Goal: Information Seeking & Learning: Learn about a topic

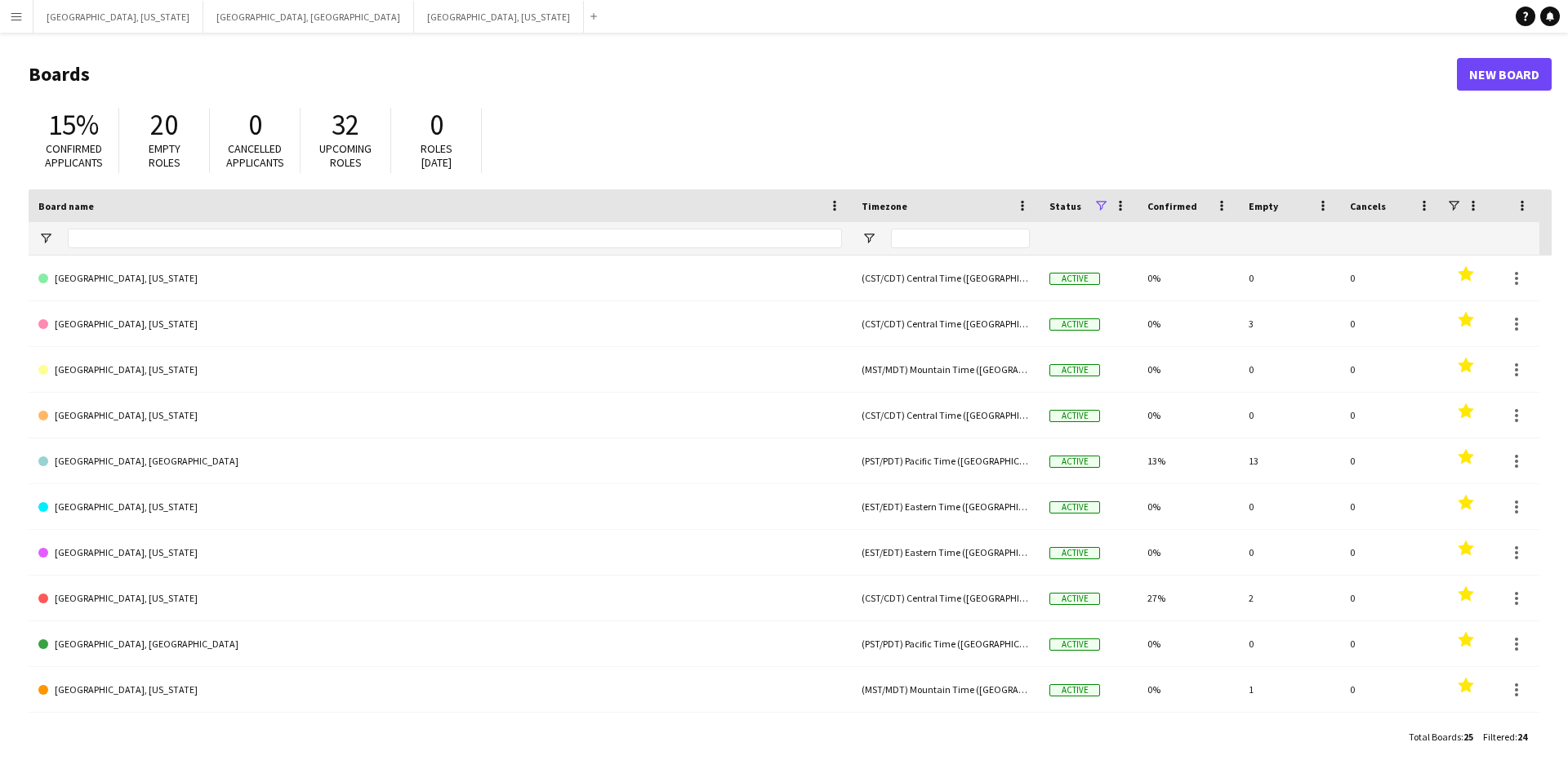
click at [0, 19] on button "Menu" at bounding box center [16, 16] width 32 height 32
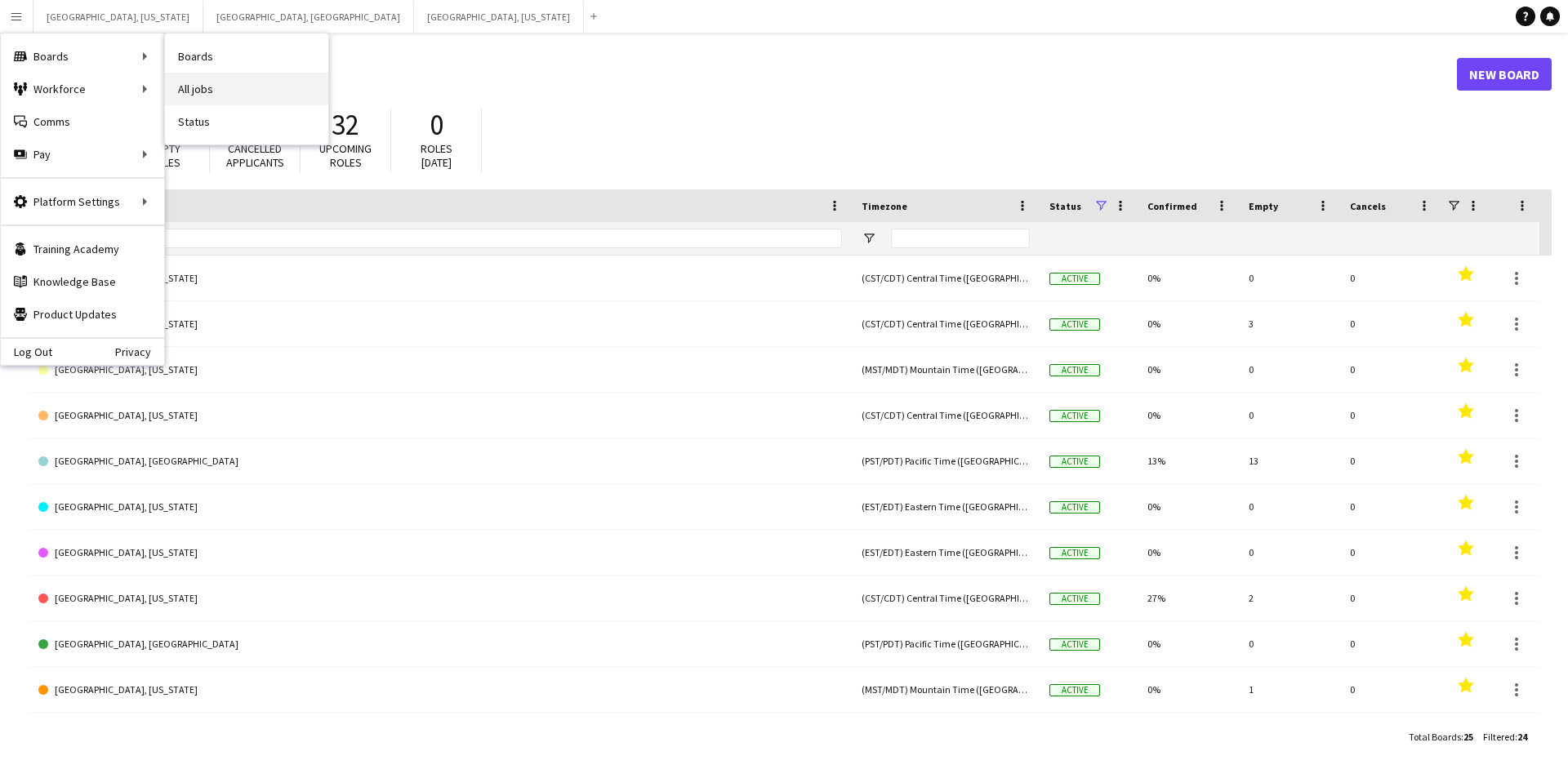
click at [245, 92] on link "All jobs" at bounding box center [246, 88] width 163 height 32
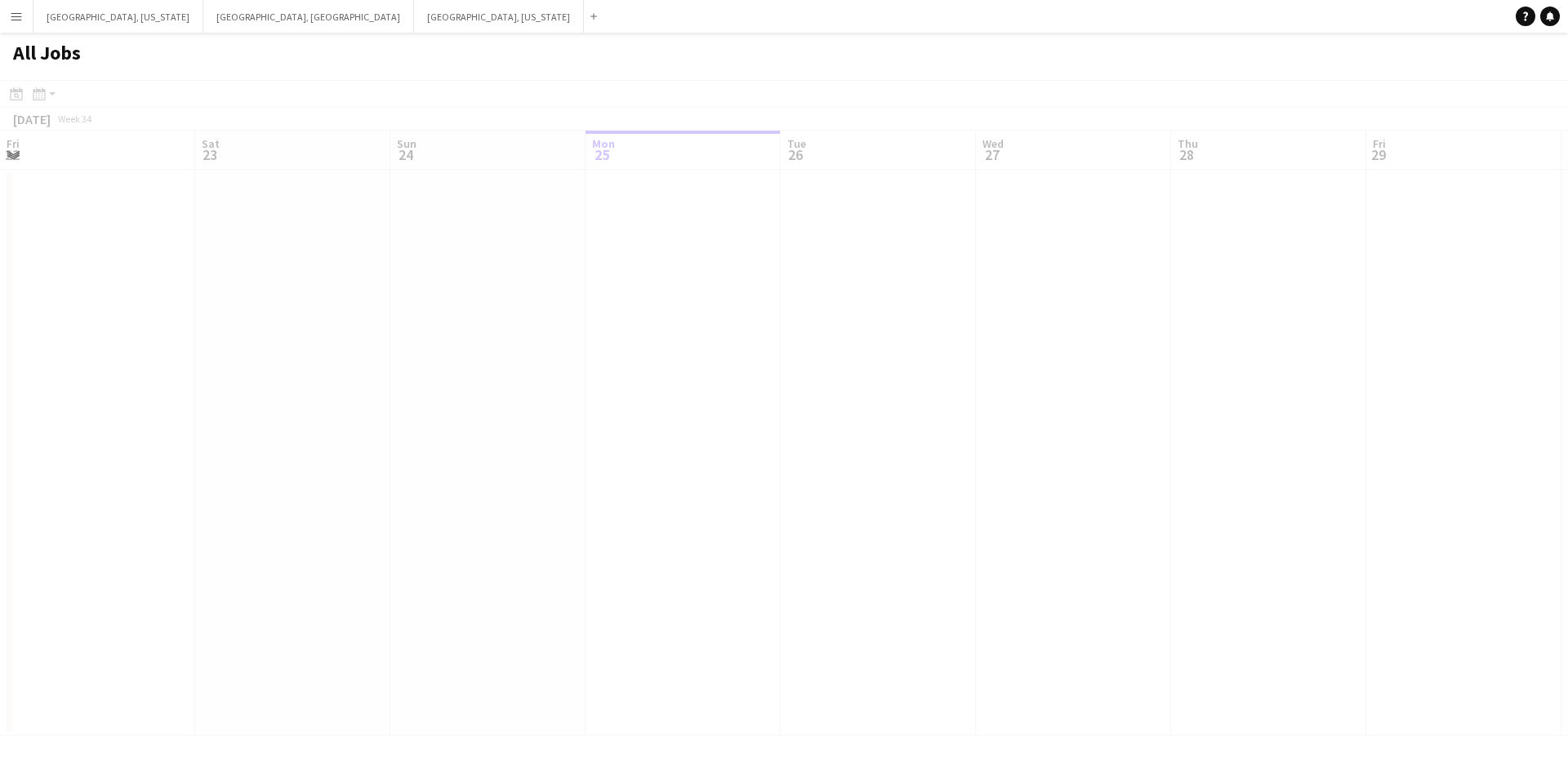
scroll to position [0, 390]
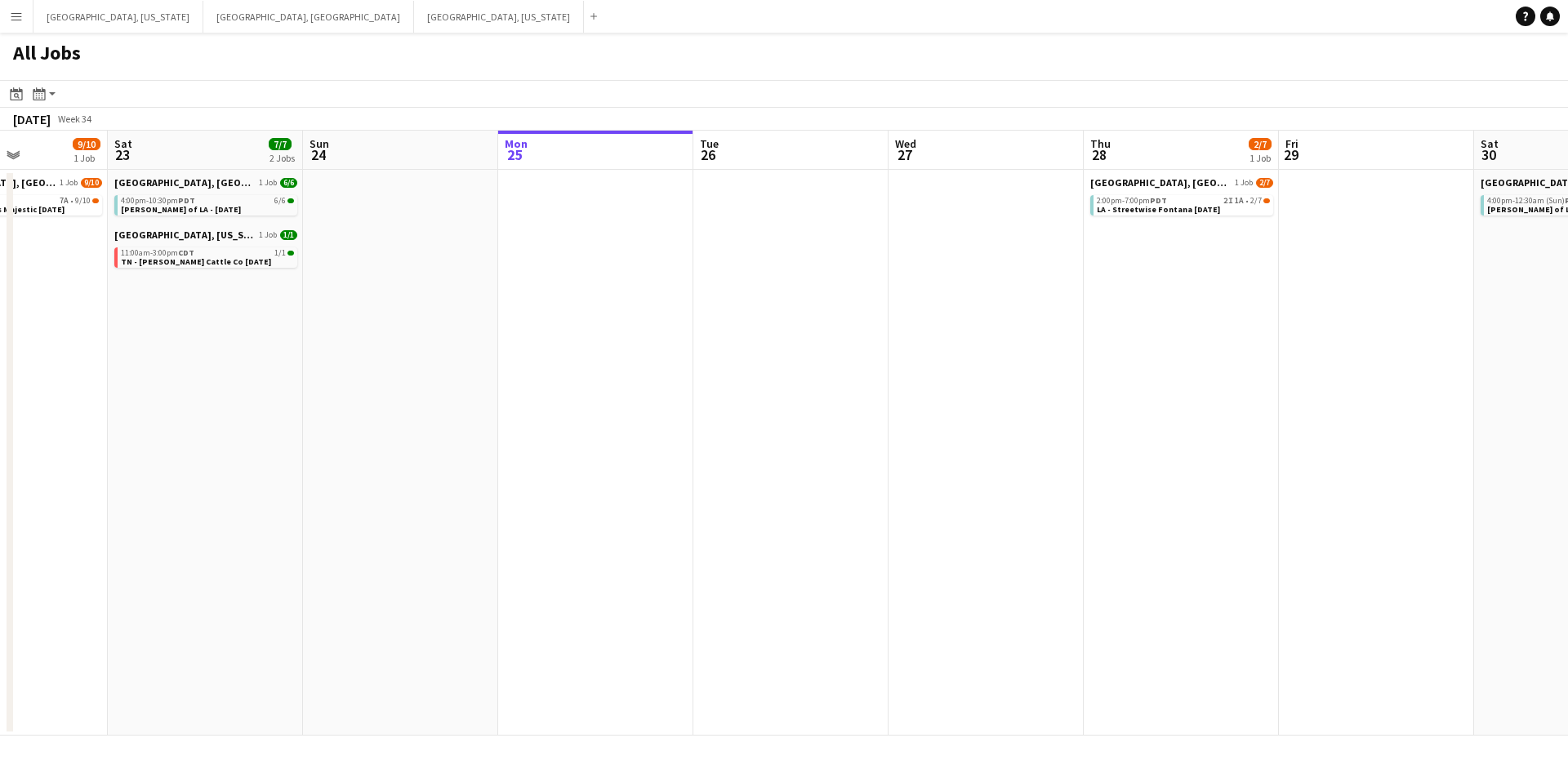
drag, startPoint x: 293, startPoint y: 518, endPoint x: 596, endPoint y: 495, distance: 303.9
click at [596, 495] on app-calendar-viewport "Wed 20 Thu 21 13/13 2 Jobs Fri 22 9/10 1 Job Sat 23 7/7 2 Jobs Sun 24 Mon 25 Tu…" at bounding box center [784, 433] width 1568 height 605
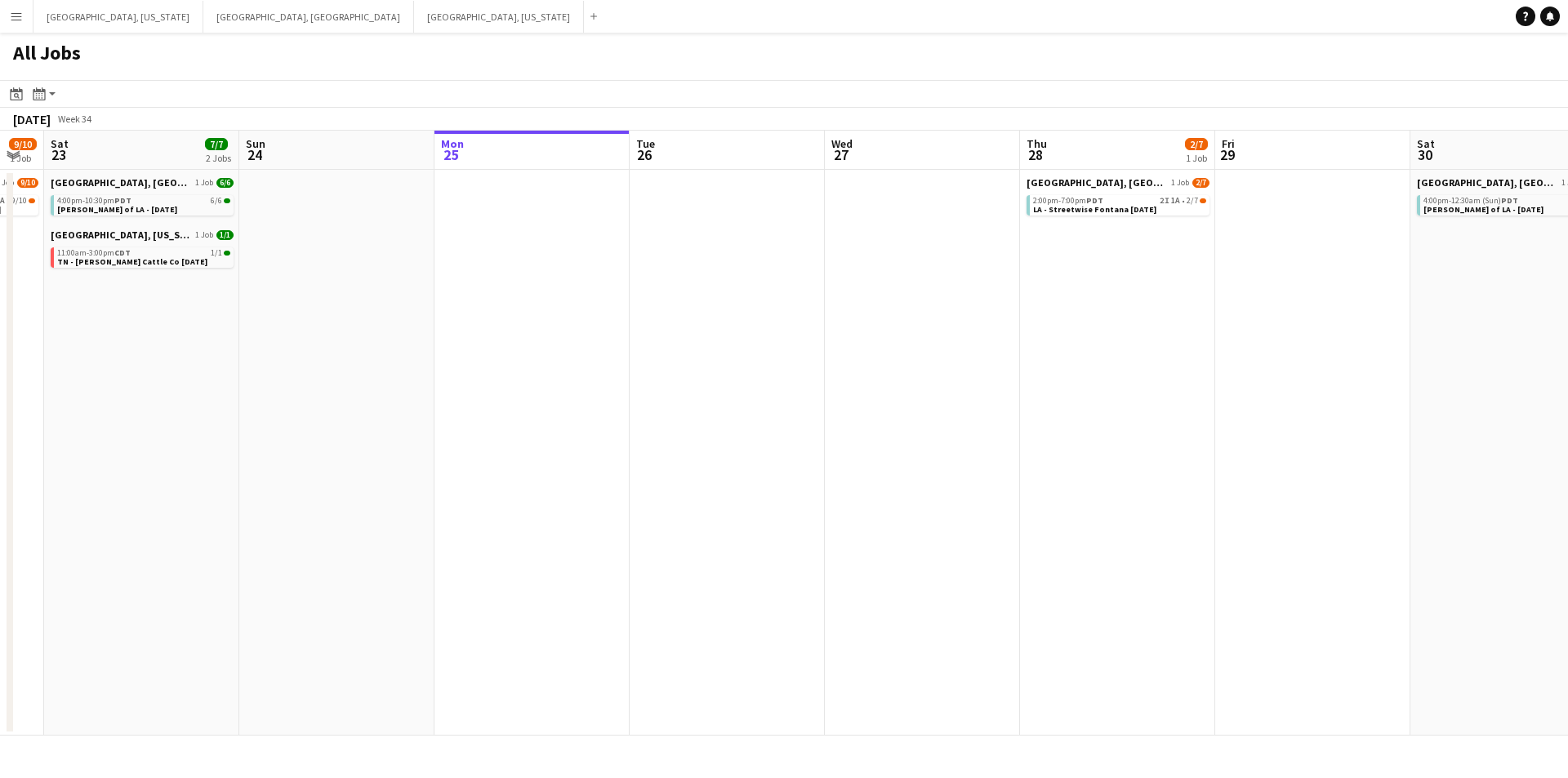
click at [677, 471] on app-all-jobs "All Jobs Date picker [DATE] [DATE] [DATE] M [DATE] T [DATE] W [DATE] T [DATE] F…" at bounding box center [784, 383] width 1568 height 703
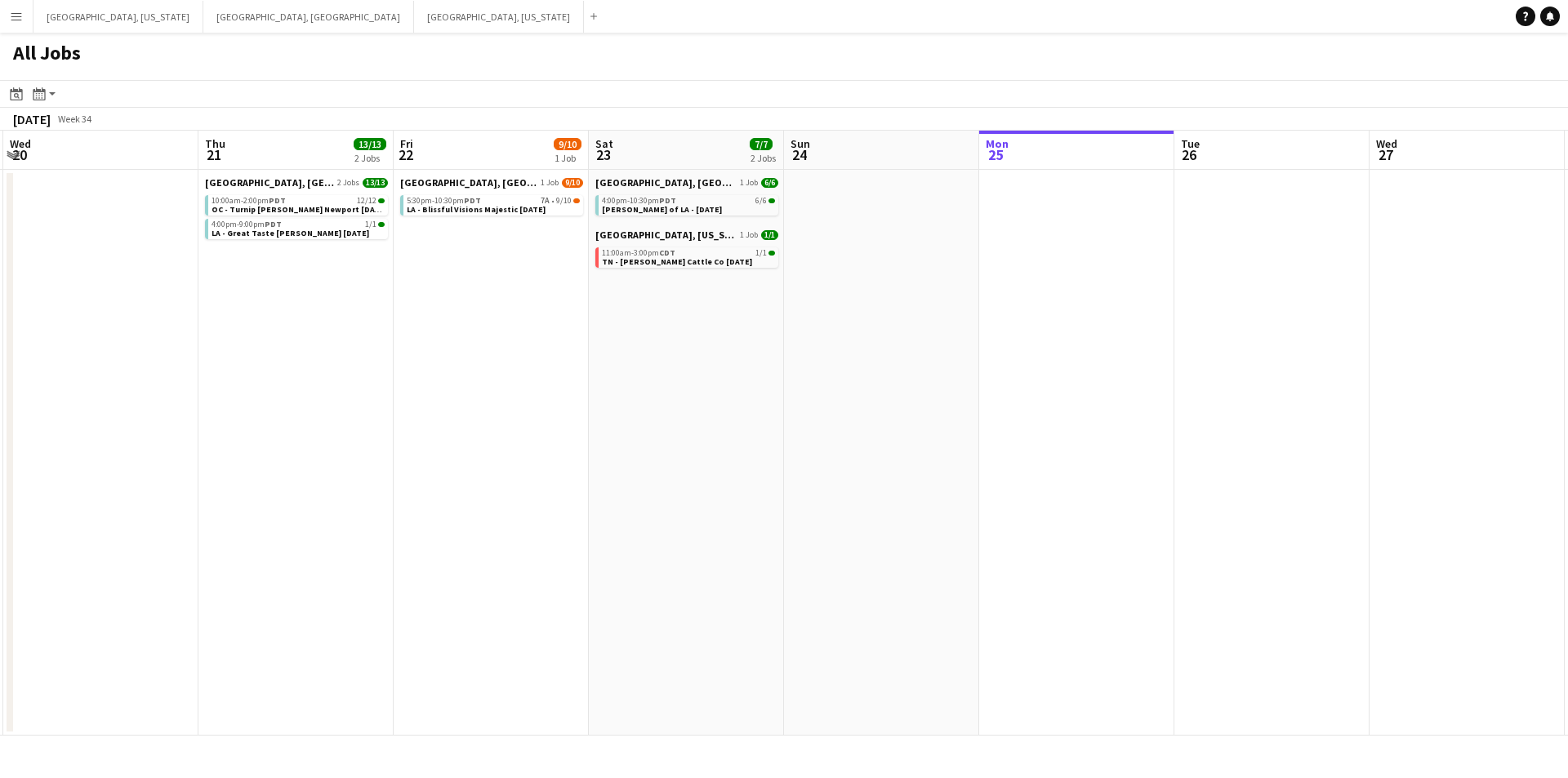
drag, startPoint x: 482, startPoint y: 488, endPoint x: 636, endPoint y: 474, distance: 154.6
click at [636, 474] on app-calendar-viewport "Mon 18 Tue 19 Wed 20 Thu 21 13/13 2 Jobs Fri 22 9/10 1 Job Sat 23 7/7 2 Jobs Su…" at bounding box center [784, 433] width 1568 height 605
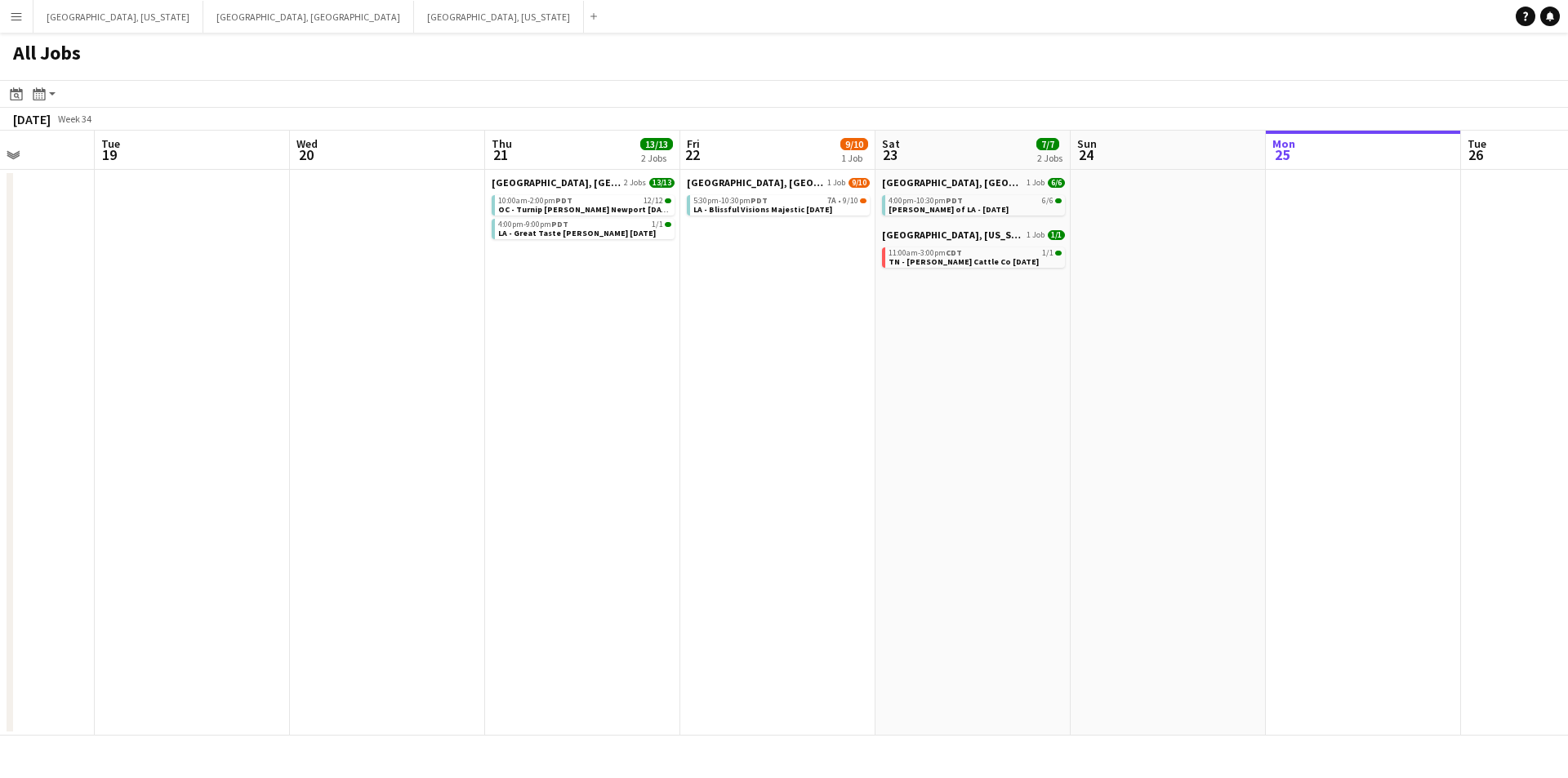
drag, startPoint x: 390, startPoint y: 464, endPoint x: 699, endPoint y: 454, distance: 309.2
click at [699, 454] on app-calendar-viewport "Sat 16 20/20 6 Jobs Sun 17 Mon 18 Tue 19 Wed 20 Thu 21 13/13 2 Jobs Fri 22 9/10…" at bounding box center [784, 433] width 1568 height 605
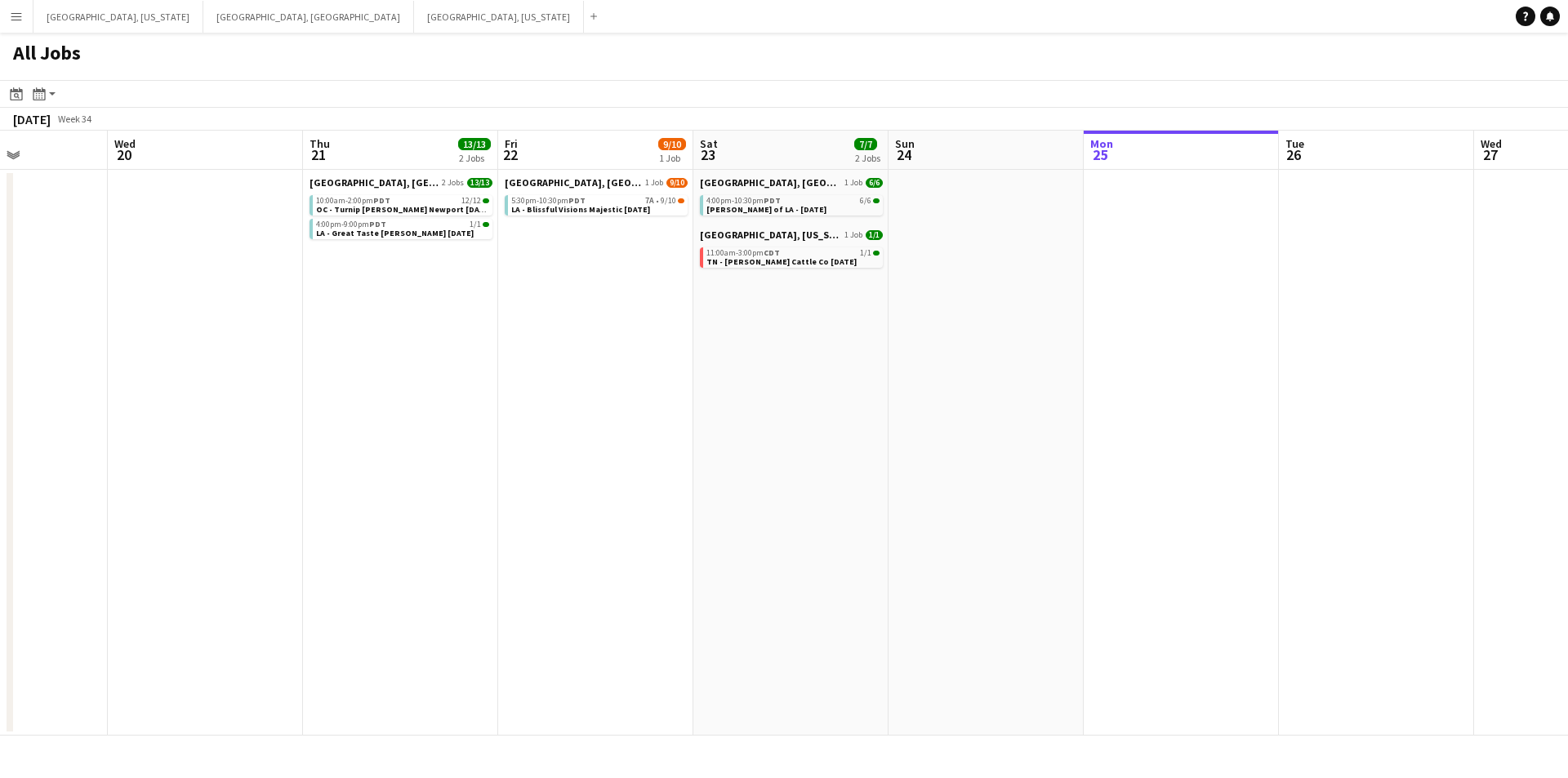
scroll to position [0, 488]
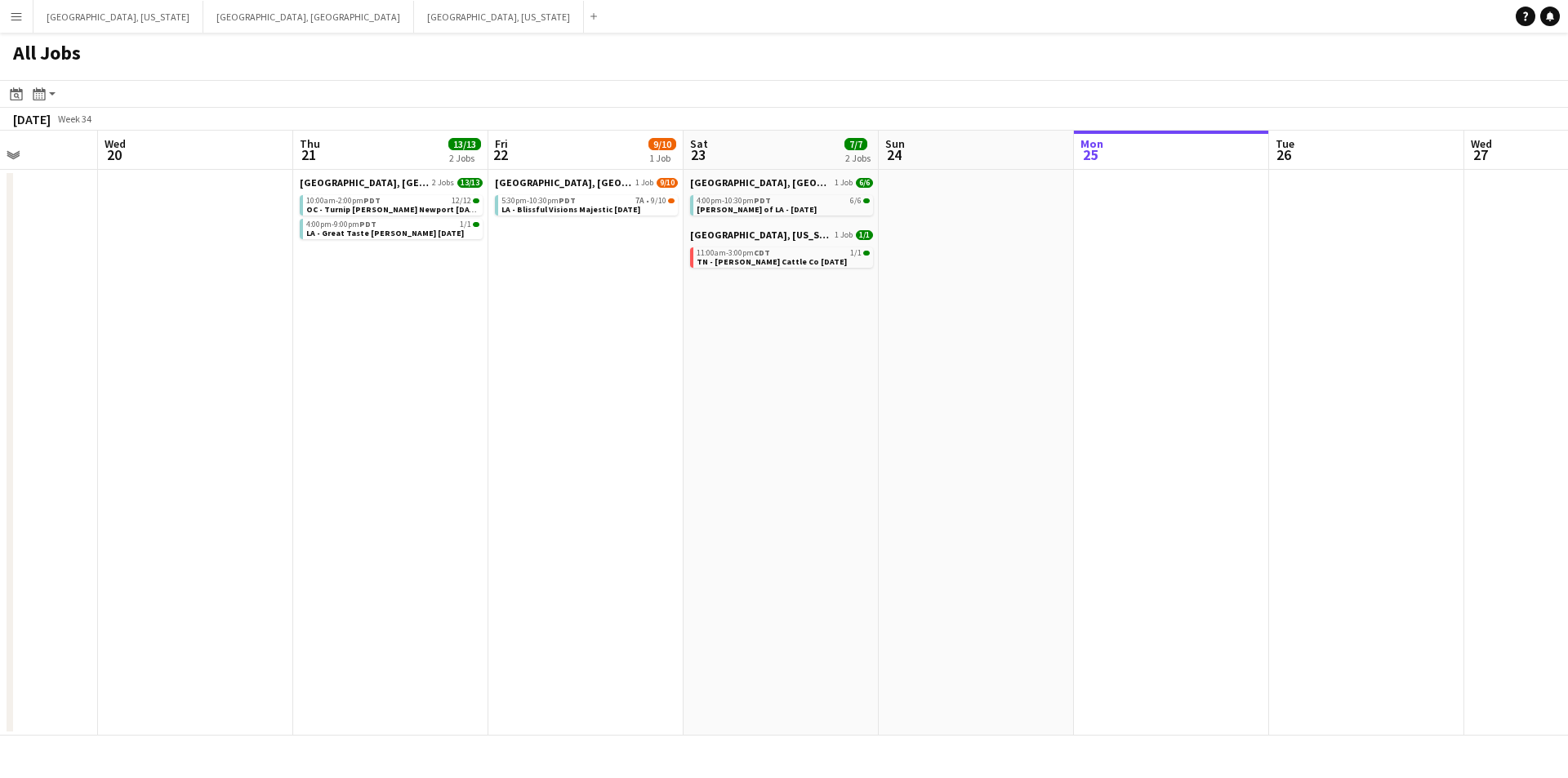
drag, startPoint x: 517, startPoint y: 454, endPoint x: 303, endPoint y: 467, distance: 214.4
click at [303, 467] on app-calendar-viewport "Sun 17 Mon 18 Tue 19 Wed 20 Thu 21 13/13 2 Jobs Fri 22 9/10 1 Job Sat 23 7/7 2 …" at bounding box center [784, 433] width 1568 height 605
click at [5, 8] on button "Menu" at bounding box center [16, 16] width 32 height 32
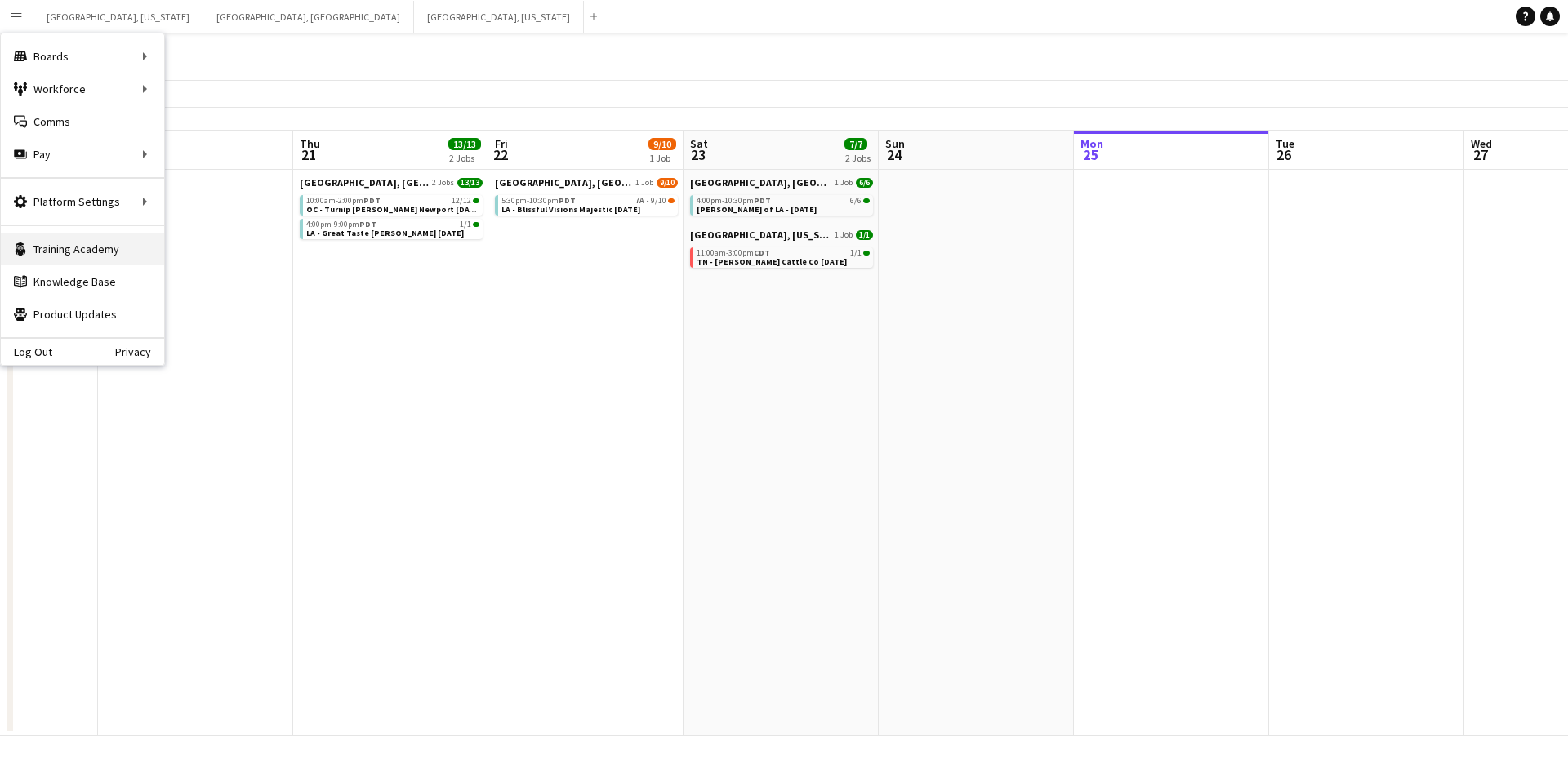
click at [116, 245] on link "Training Academy Training Academy" at bounding box center [82, 248] width 163 height 32
click at [64, 285] on link "Knowledge Base Knowledge Base" at bounding box center [82, 281] width 163 height 32
click at [518, 325] on app-date-cell "[GEOGRAPHIC_DATA], [GEOGRAPHIC_DATA] 1 Job [DATE] 5:30pm-10:30pm PDT 7A • 9/10 …" at bounding box center [587, 453] width 196 height 566
